Goal: Check status: Check status

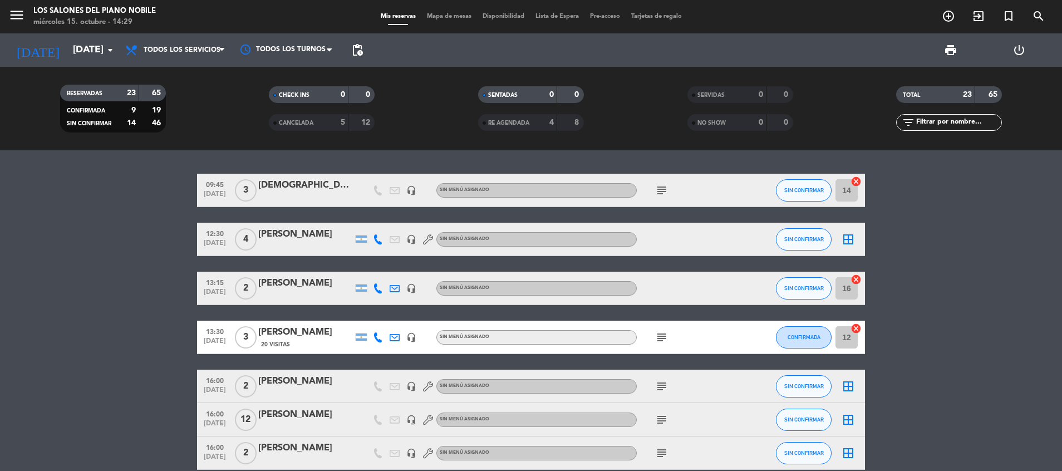
click at [199, 48] on span "Todos los servicios" at bounding box center [182, 50] width 77 height 8
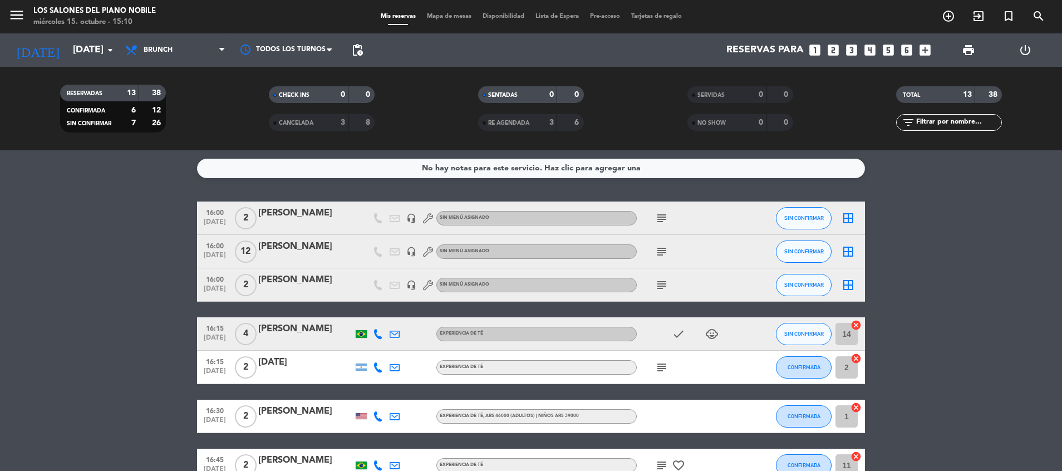
click at [135, 279] on bookings-row "16:00 [DATE] 2 [PERSON_NAME] headset_mic Sin menú asignado subject SIN CONFIRMA…" at bounding box center [531, 458] width 1062 height 512
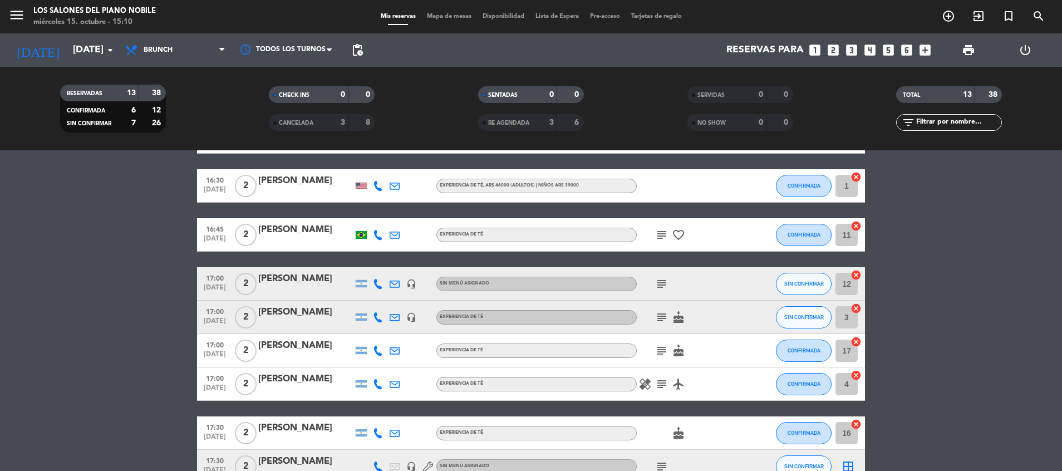
scroll to position [234, 0]
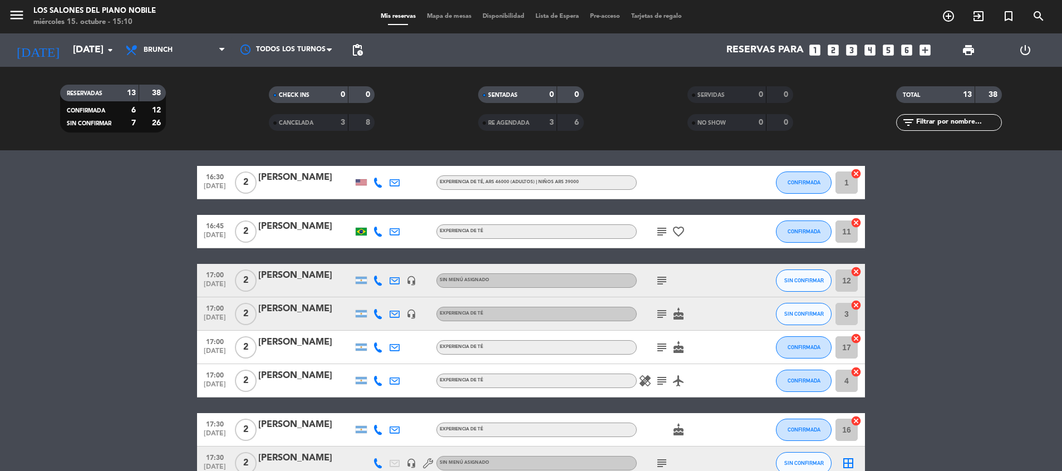
click at [661, 310] on icon "subject" at bounding box center [661, 313] width 13 height 13
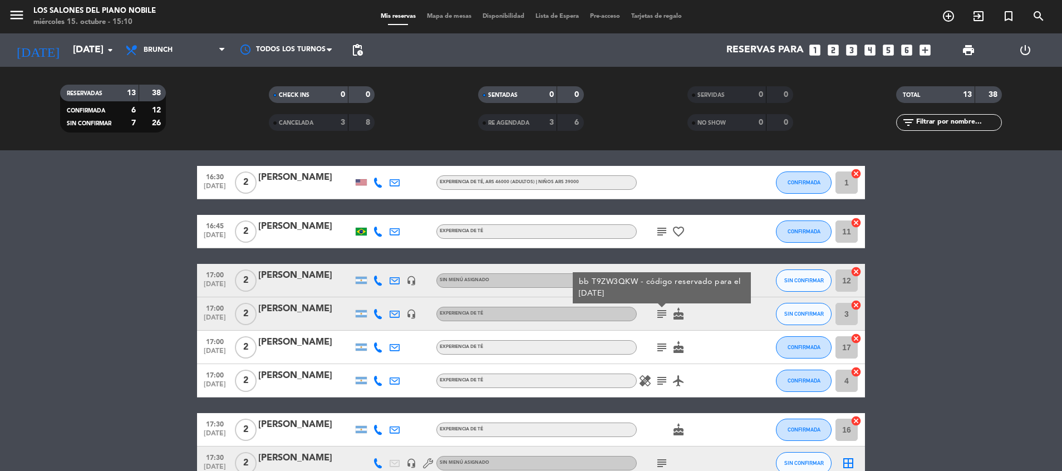
click at [661, 310] on icon "subject" at bounding box center [661, 313] width 13 height 13
